Goal: Task Accomplishment & Management: Complete application form

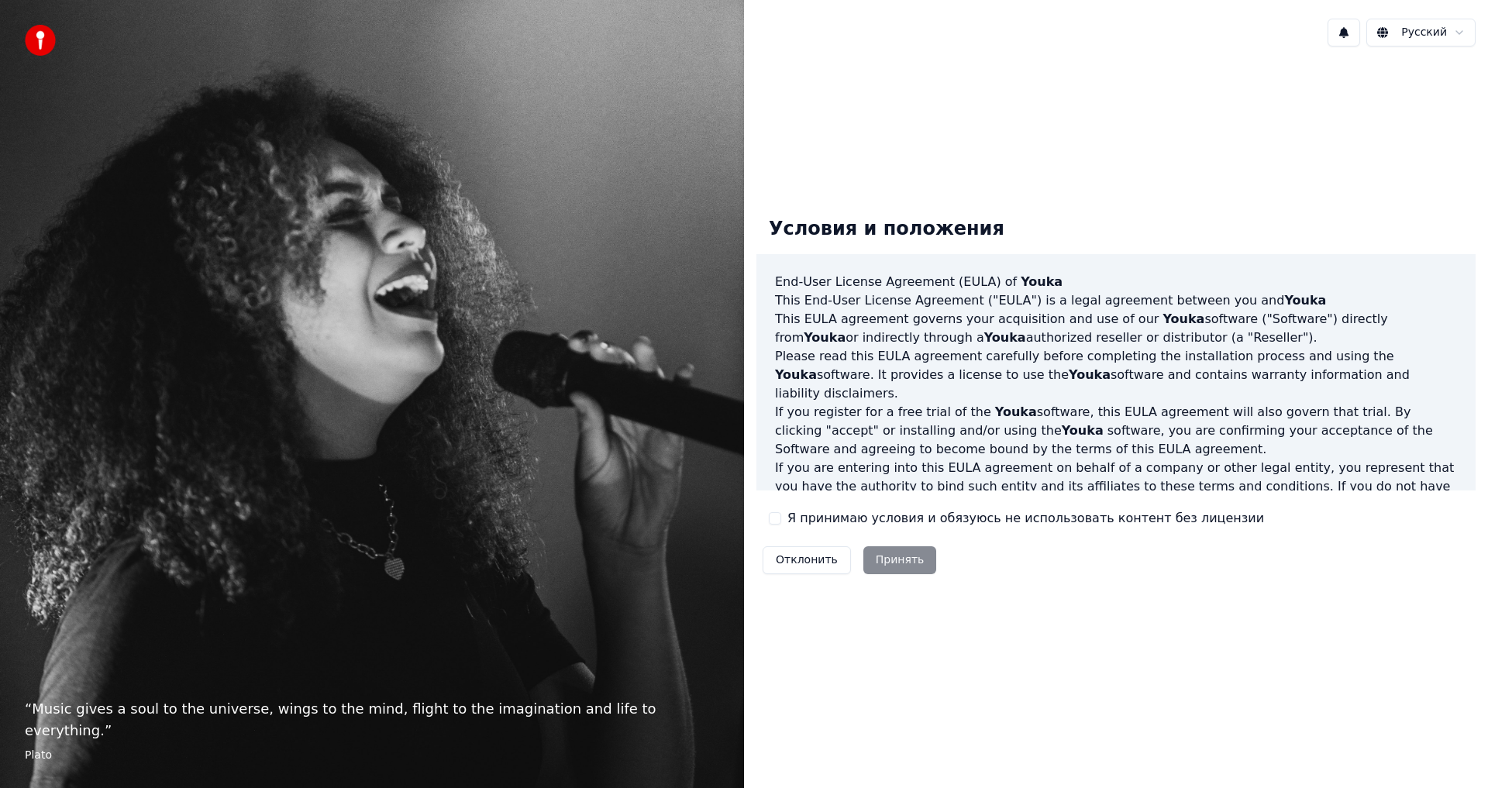
click at [866, 561] on div "Отклонить Принять" at bounding box center [849, 560] width 186 height 40
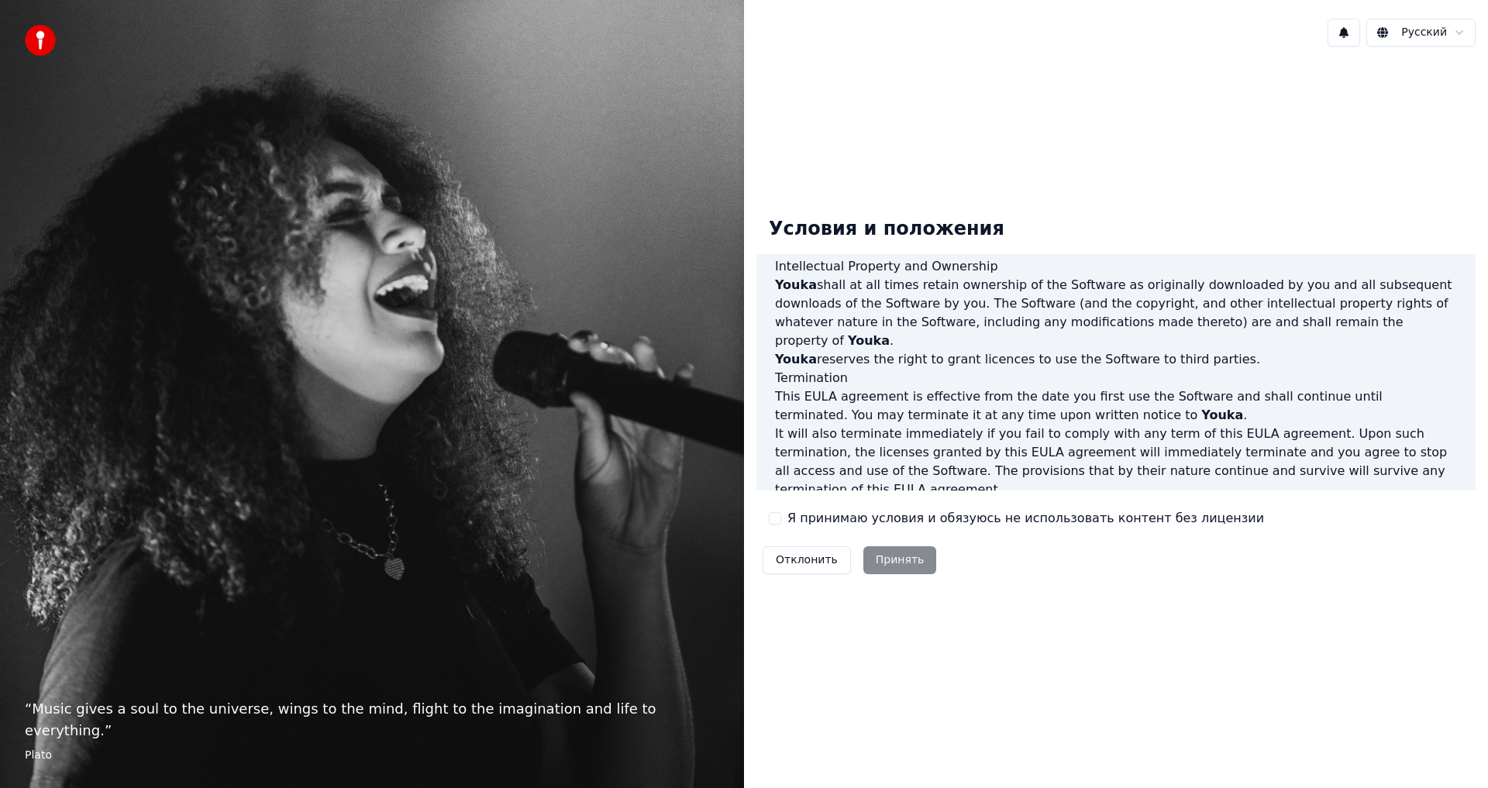
scroll to position [619, 0]
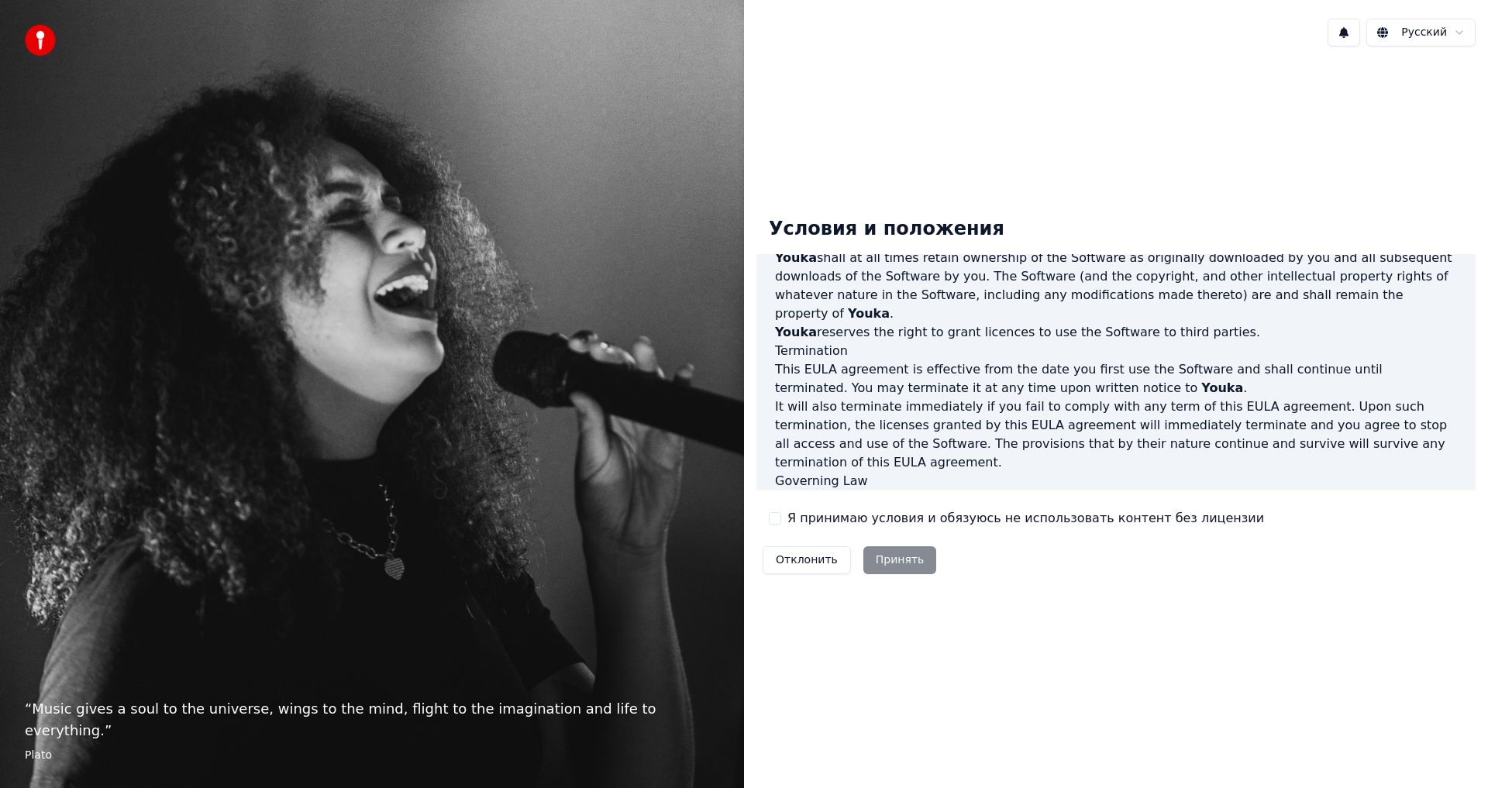
click at [903, 564] on div "Отклонить Принять" at bounding box center [849, 560] width 186 height 40
click at [890, 564] on div "Отклонить Принять" at bounding box center [849, 560] width 186 height 40
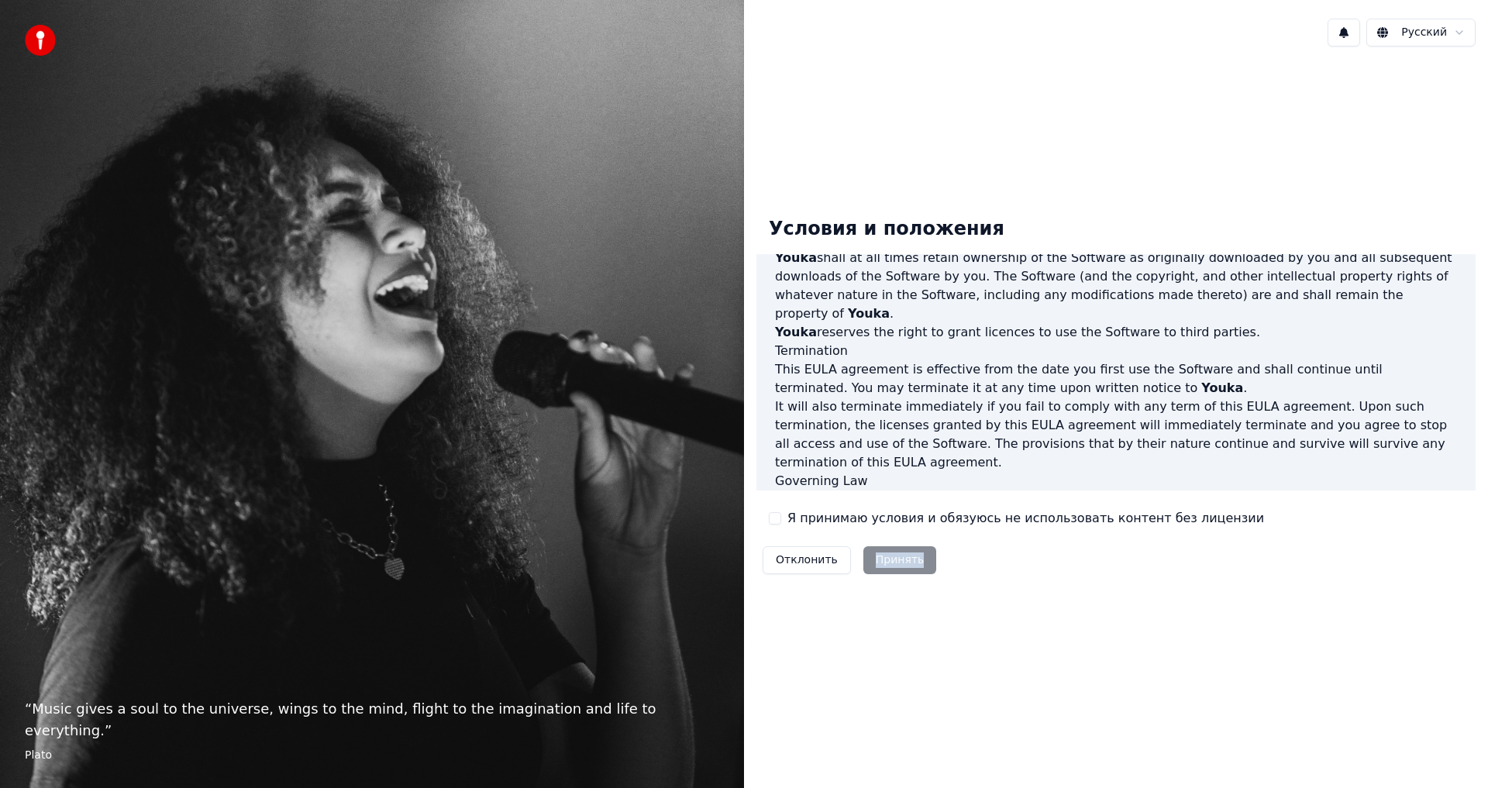
click at [890, 564] on div "Отклонить Принять" at bounding box center [849, 560] width 186 height 40
click at [1354, 514] on div "Условия и положения End-User License Agreement ([PERSON_NAME]) of Youka This En…" at bounding box center [1115, 393] width 719 height 376
click at [886, 570] on div "Отклонить Принять" at bounding box center [849, 560] width 186 height 40
click at [25, 46] on img at bounding box center [40, 40] width 31 height 31
click at [816, 563] on button "Отклонить" at bounding box center [807, 560] width 88 height 28
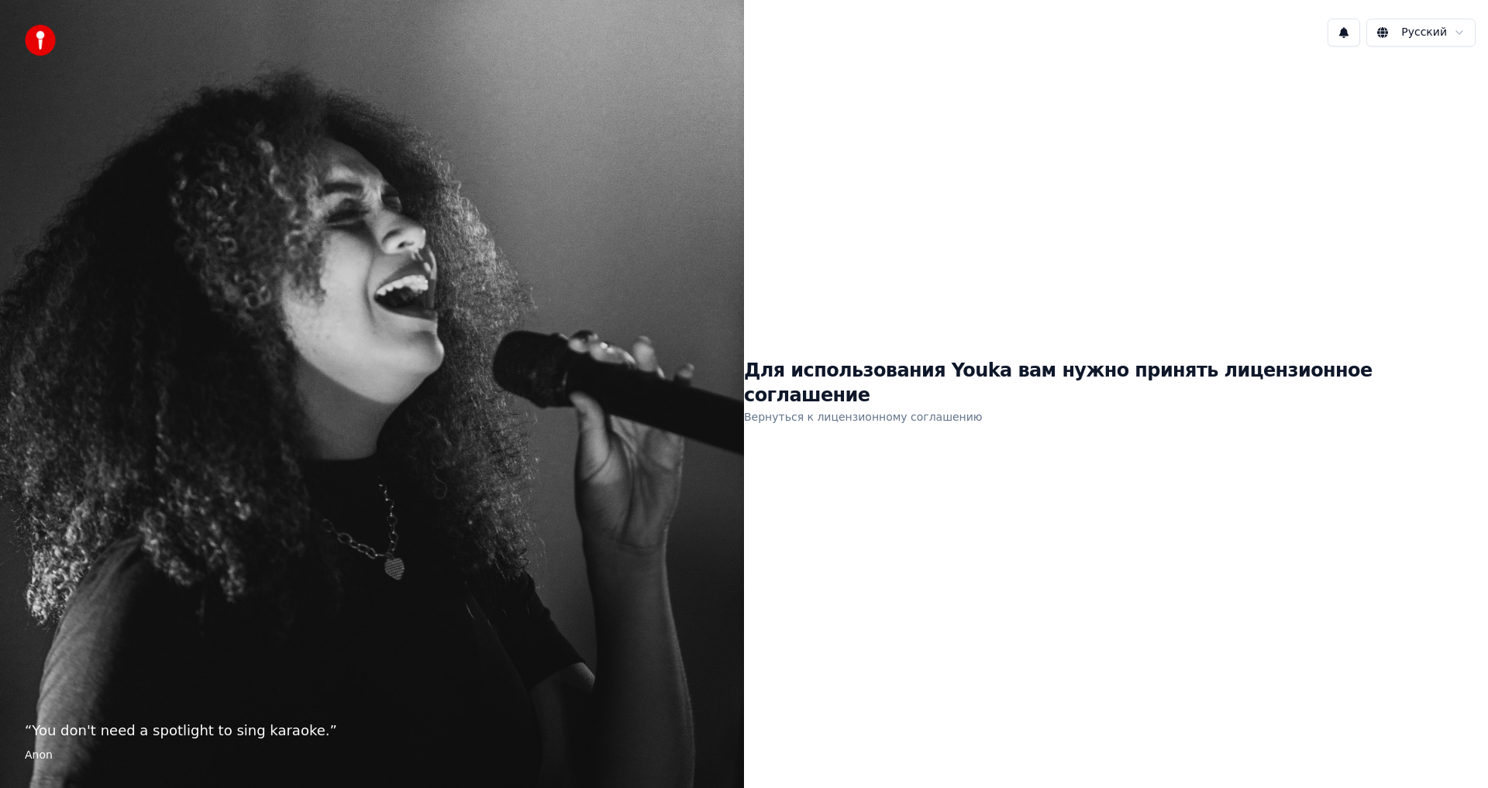
click at [841, 406] on link "Вернуться к лицензионному соглашению" at bounding box center [863, 417] width 239 height 25
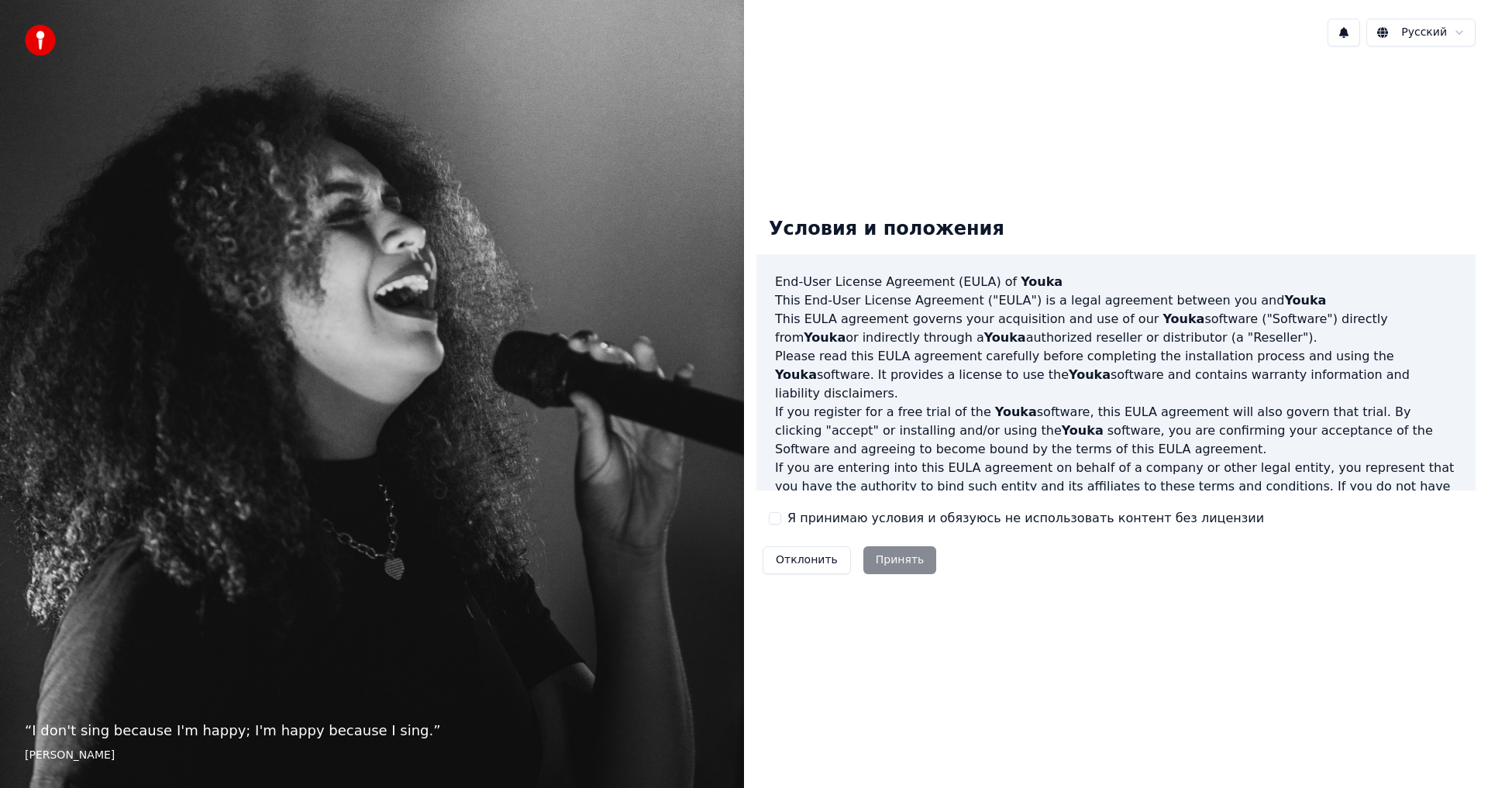
click at [894, 559] on div "Отклонить Принять" at bounding box center [849, 560] width 186 height 40
click at [801, 560] on button "Отклонить" at bounding box center [807, 560] width 88 height 28
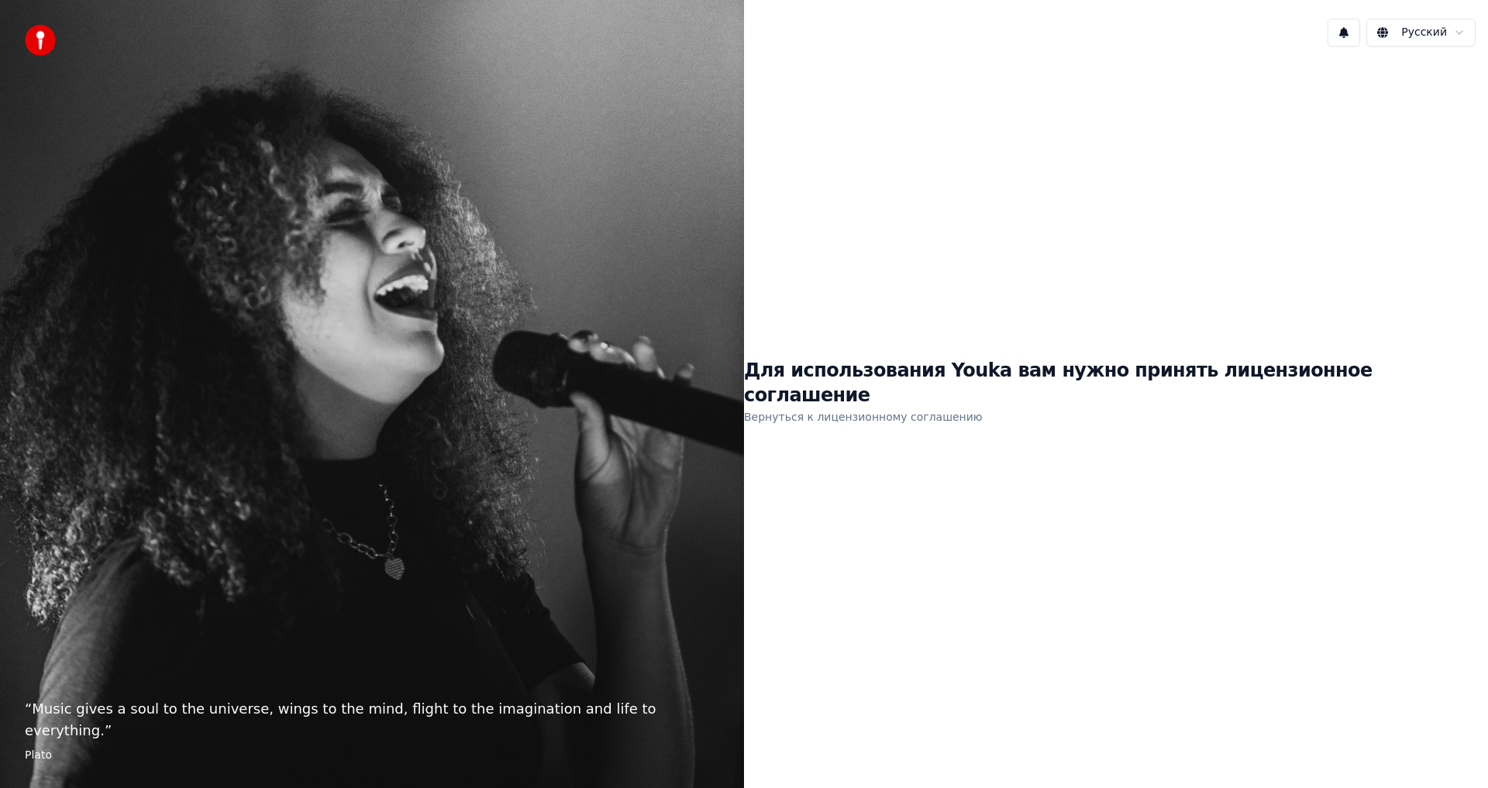
click at [902, 405] on link "Вернуться к лицензионному соглашению" at bounding box center [863, 417] width 239 height 25
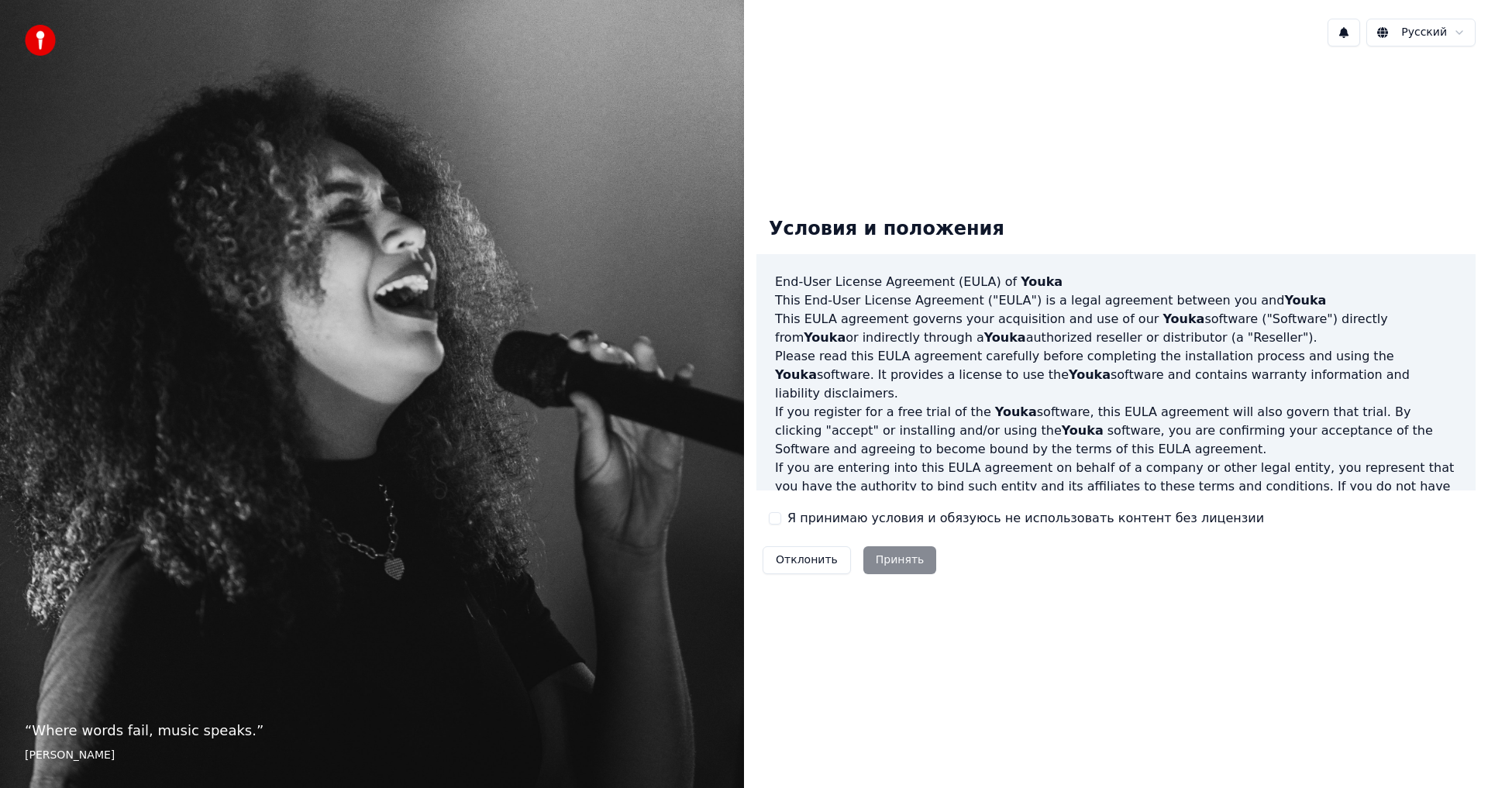
click at [888, 556] on div "Отклонить Принять" at bounding box center [849, 560] width 186 height 40
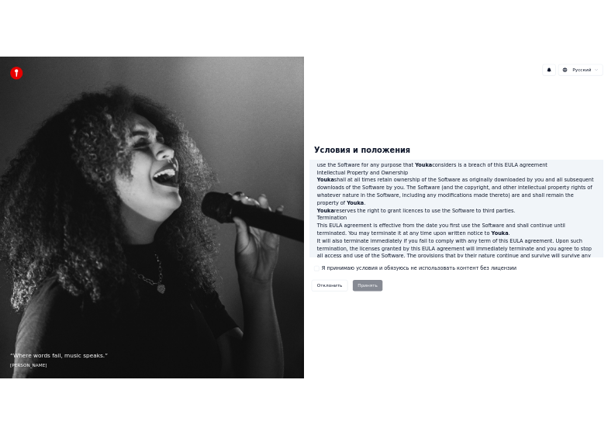
scroll to position [619, 0]
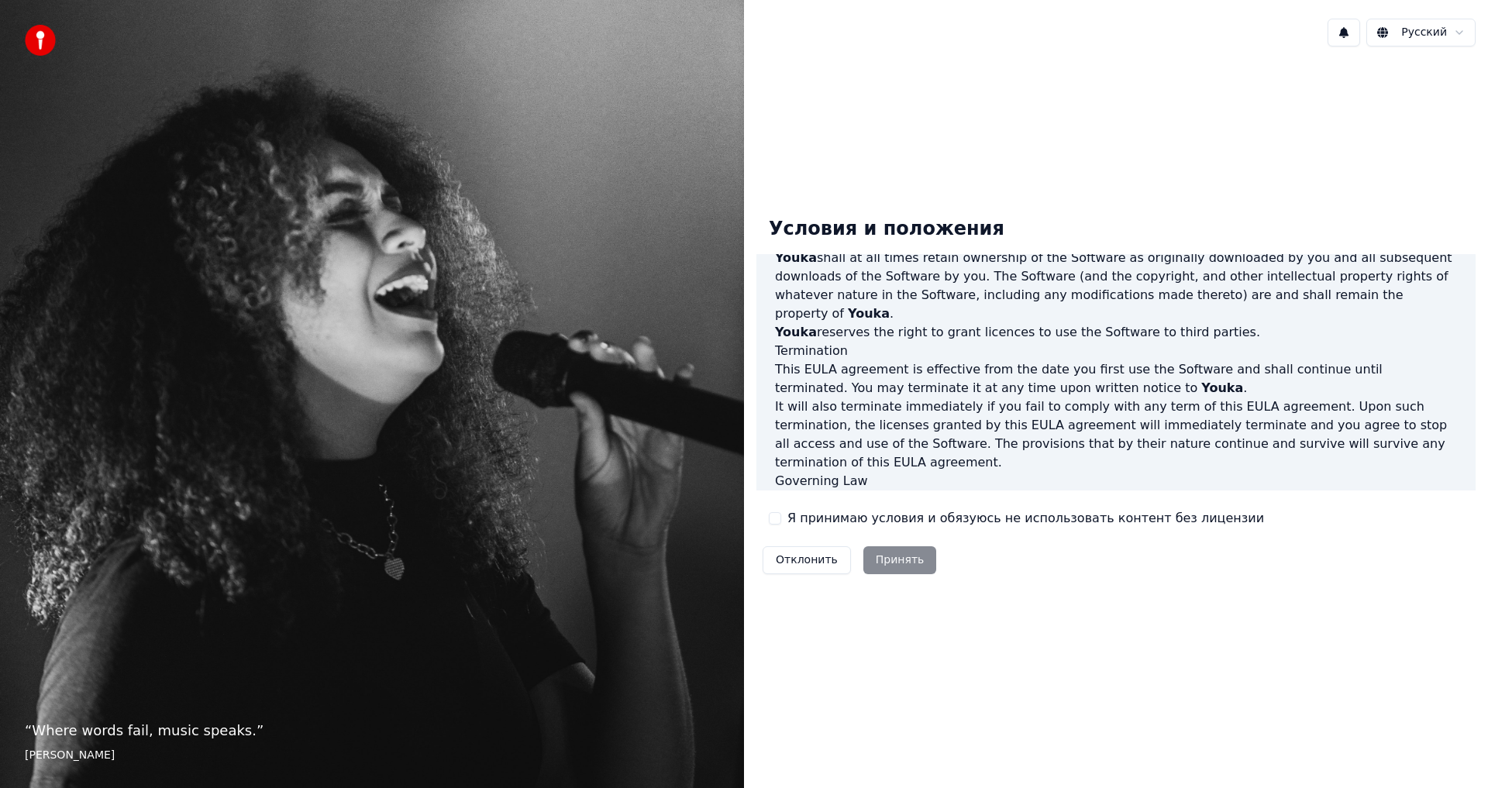
click at [879, 551] on div "Отклонить Принять" at bounding box center [849, 560] width 186 height 40
click at [880, 566] on div "Отклонить Принять" at bounding box center [849, 560] width 186 height 40
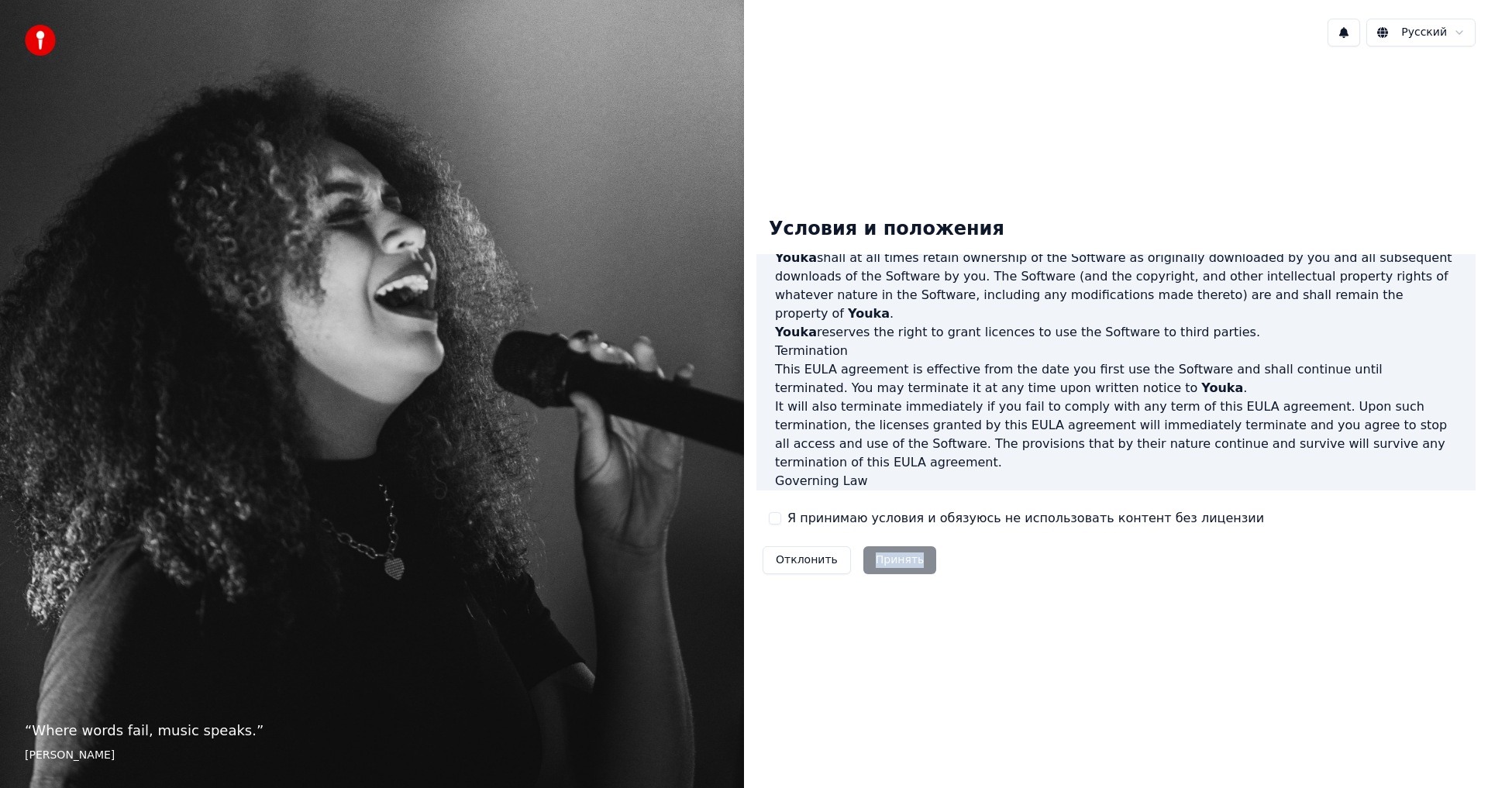
click at [880, 566] on div "Отклонить Принять" at bounding box center [849, 560] width 186 height 40
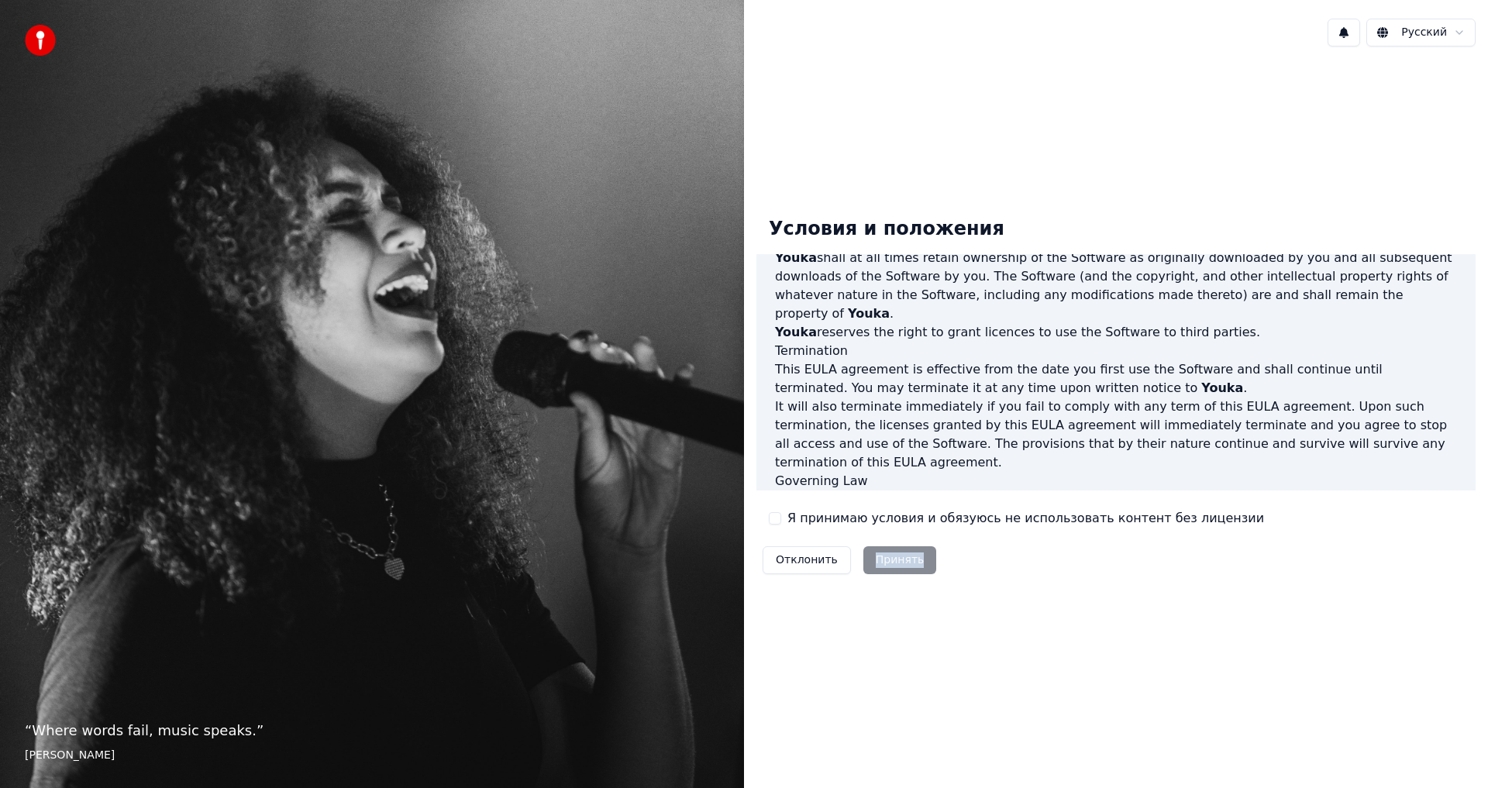
click at [880, 566] on div "Отклонить Принять" at bounding box center [849, 560] width 186 height 40
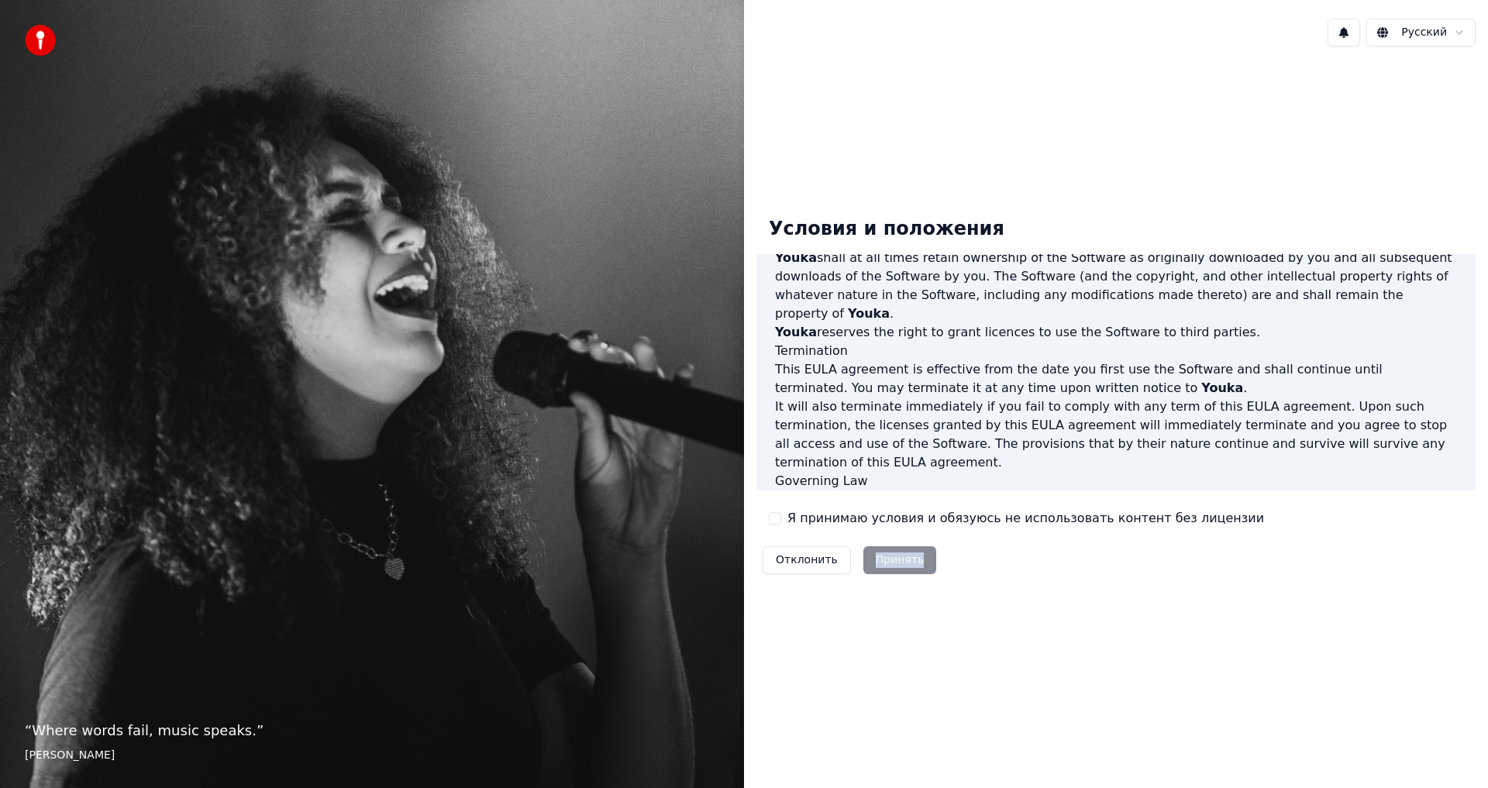
click at [880, 566] on div "Отклонить Принять" at bounding box center [849, 560] width 186 height 40
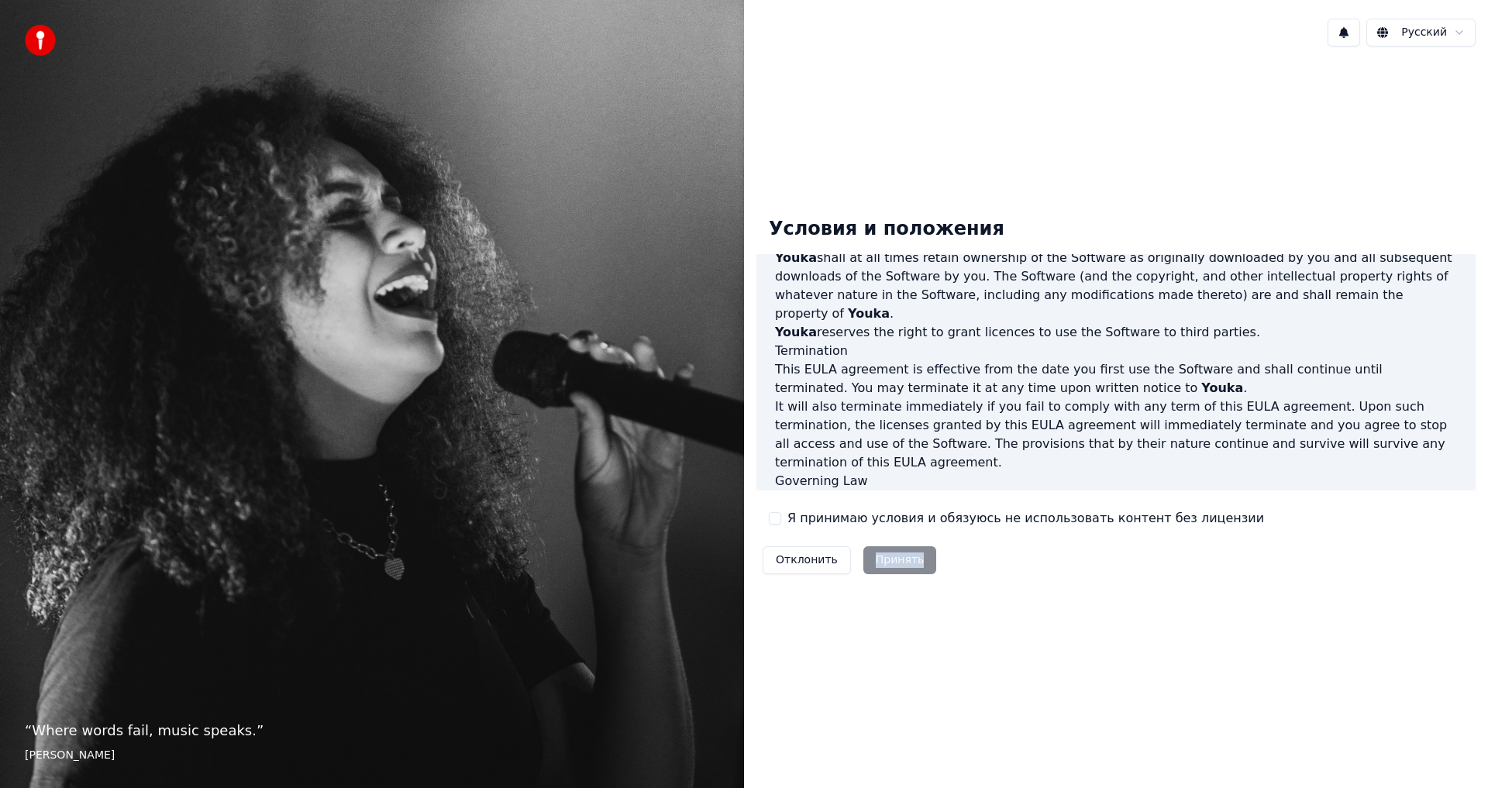
click at [880, 566] on div "Отклонить Принять" at bounding box center [849, 560] width 186 height 40
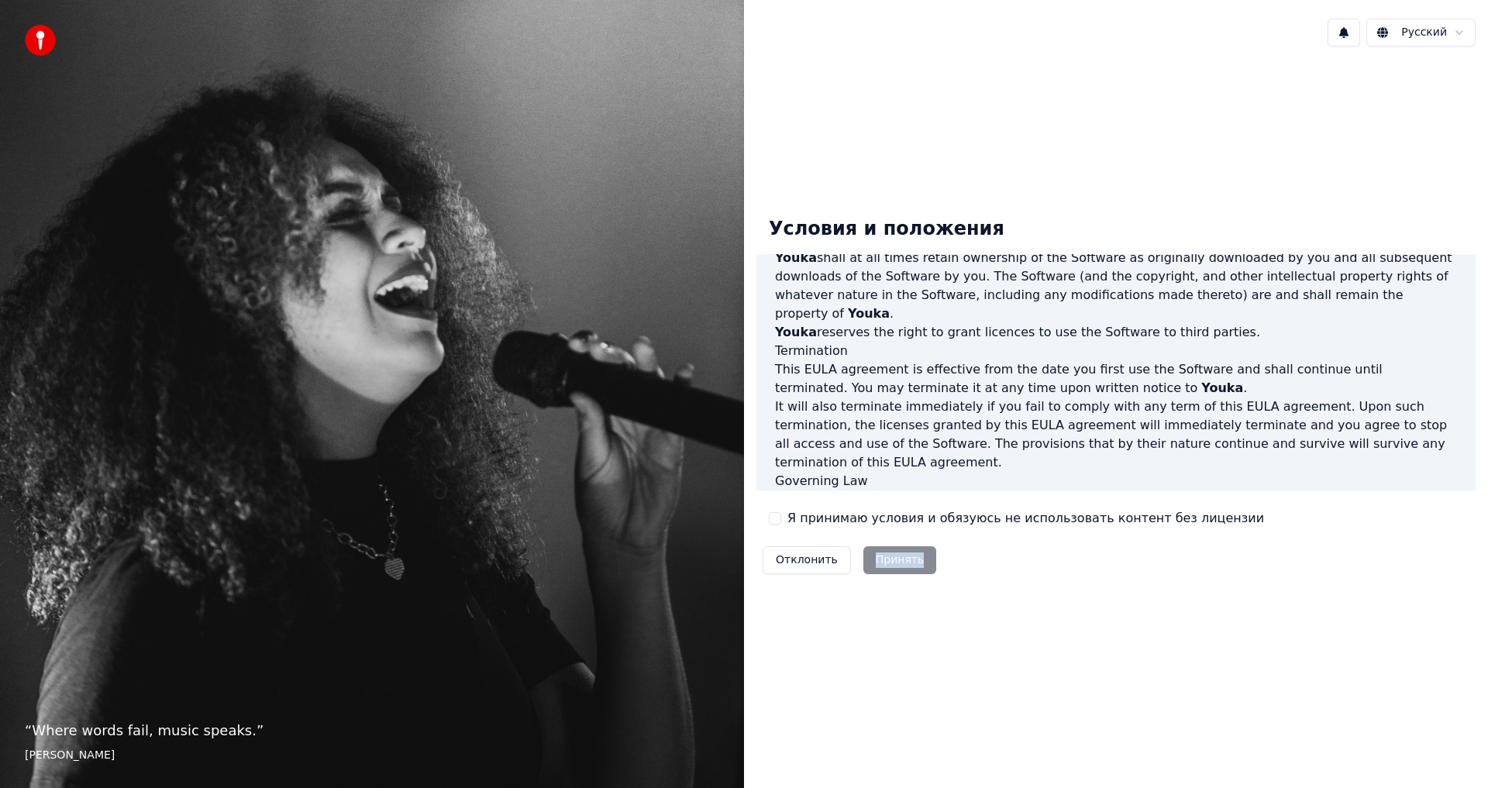
click at [880, 566] on div "Отклонить Принять" at bounding box center [849, 560] width 186 height 40
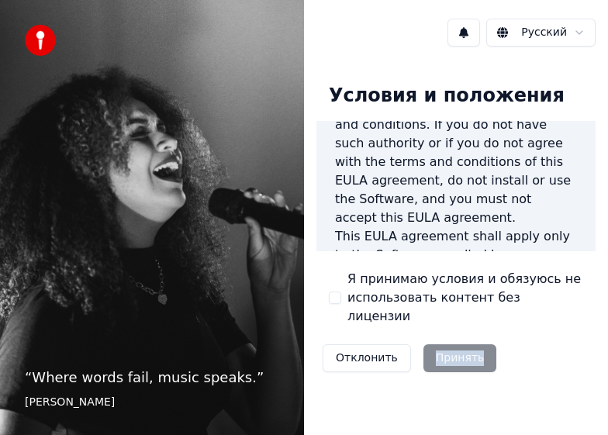
click at [447, 341] on div "Отклонить Принять" at bounding box center [409, 358] width 186 height 40
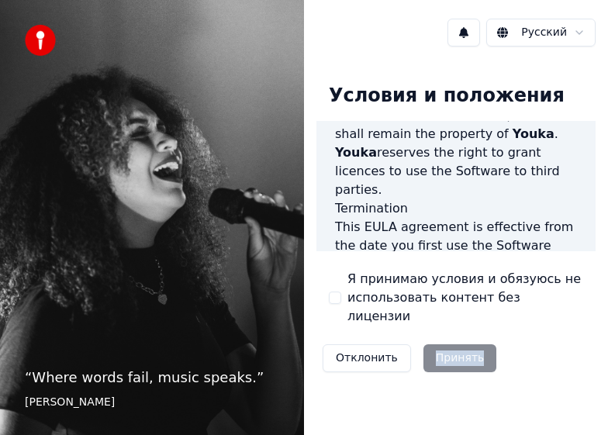
scroll to position [1989, 0]
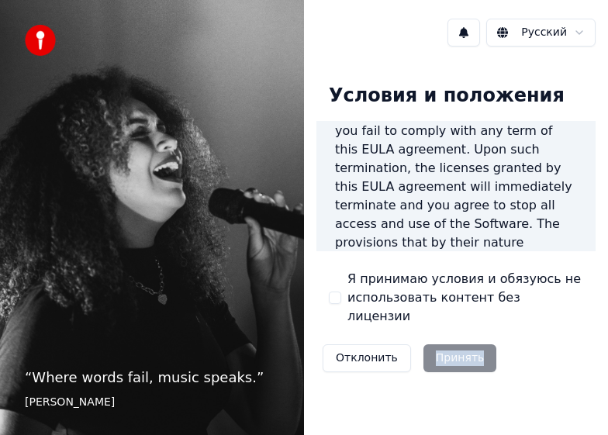
click at [435, 343] on div "Отклонить Принять" at bounding box center [409, 358] width 186 height 40
click at [434, 343] on div "Отклонить Принять" at bounding box center [409, 358] width 186 height 40
click at [429, 343] on div "Отклонить Принять" at bounding box center [409, 358] width 186 height 40
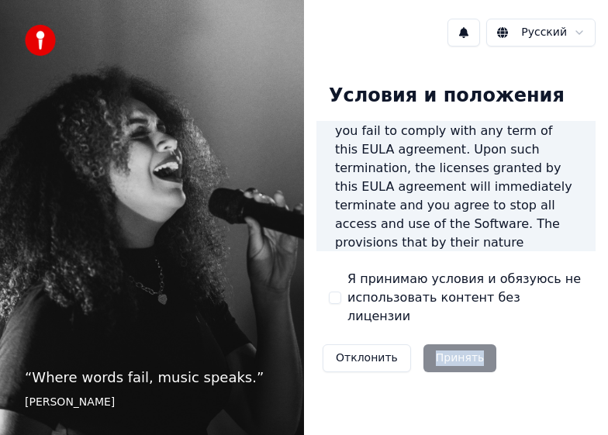
click at [426, 343] on div "Отклонить Принять" at bounding box center [409, 358] width 186 height 40
click at [425, 343] on div "Отклонить Принять" at bounding box center [409, 358] width 186 height 40
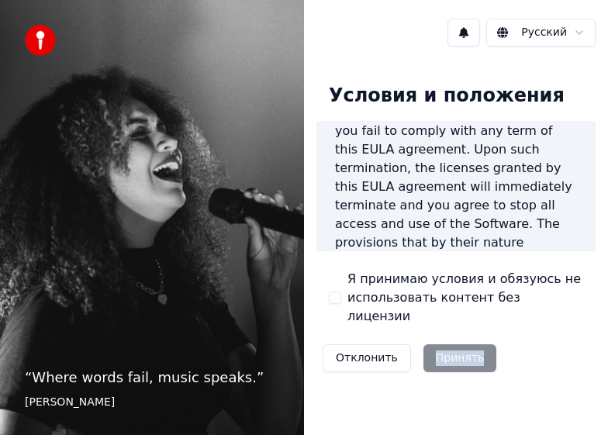
click at [425, 343] on div "Отклонить Принять" at bounding box center [409, 358] width 186 height 40
